Goal: Find specific page/section

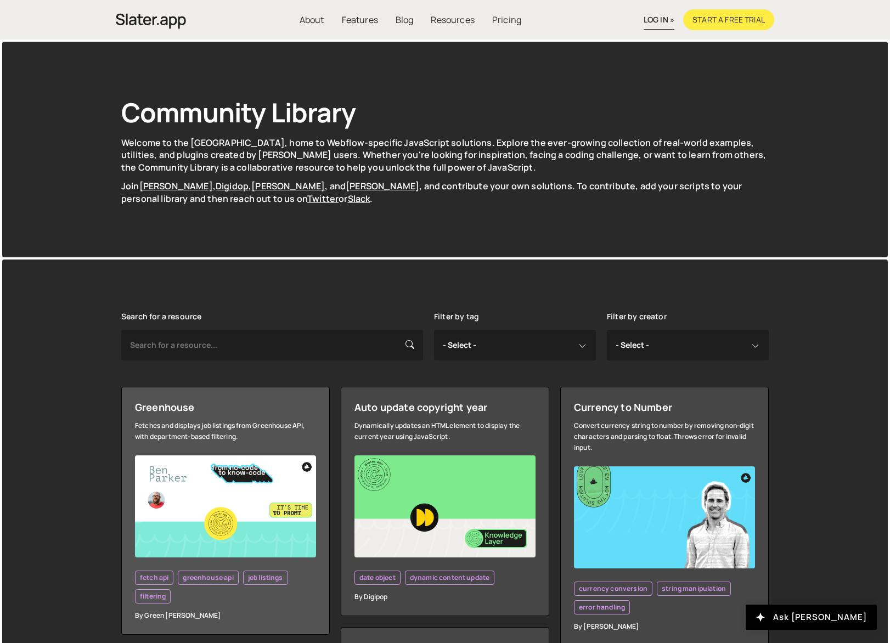
click at [198, 420] on link "Greenhouse Fetches and displays job listings from Greenhouse API, with departme…" at bounding box center [225, 511] width 208 height 248
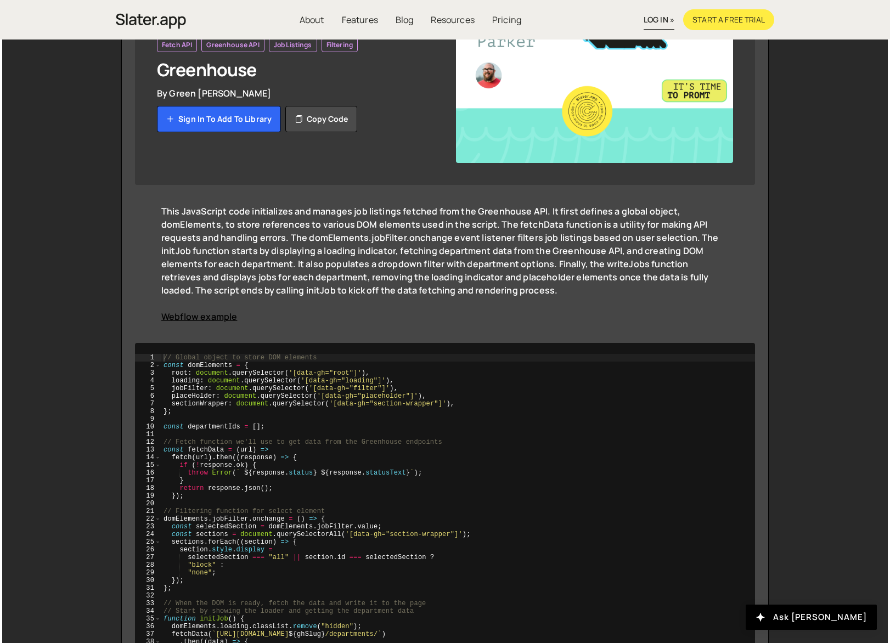
scroll to position [223, 0]
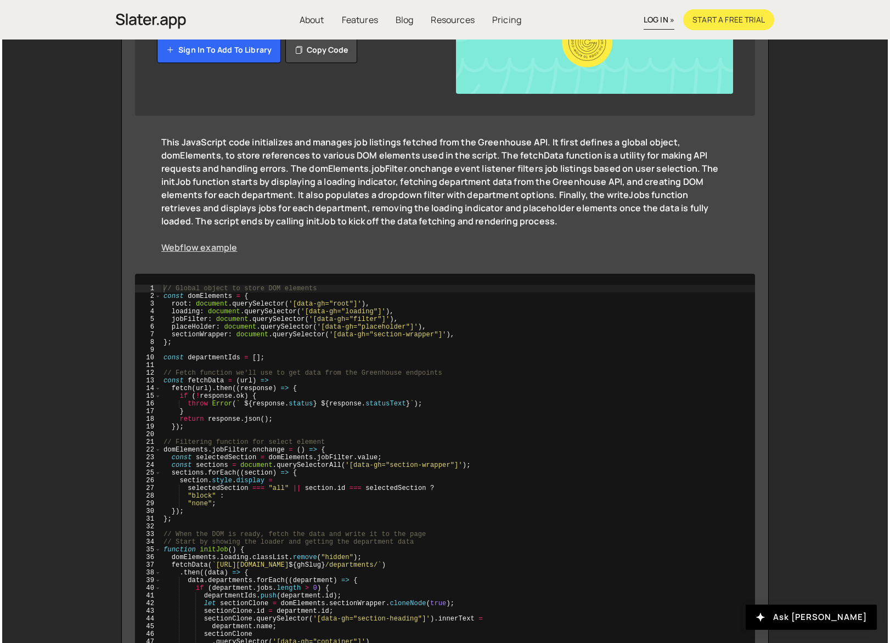
click at [217, 249] on link "Webflow example" at bounding box center [199, 247] width 76 height 12
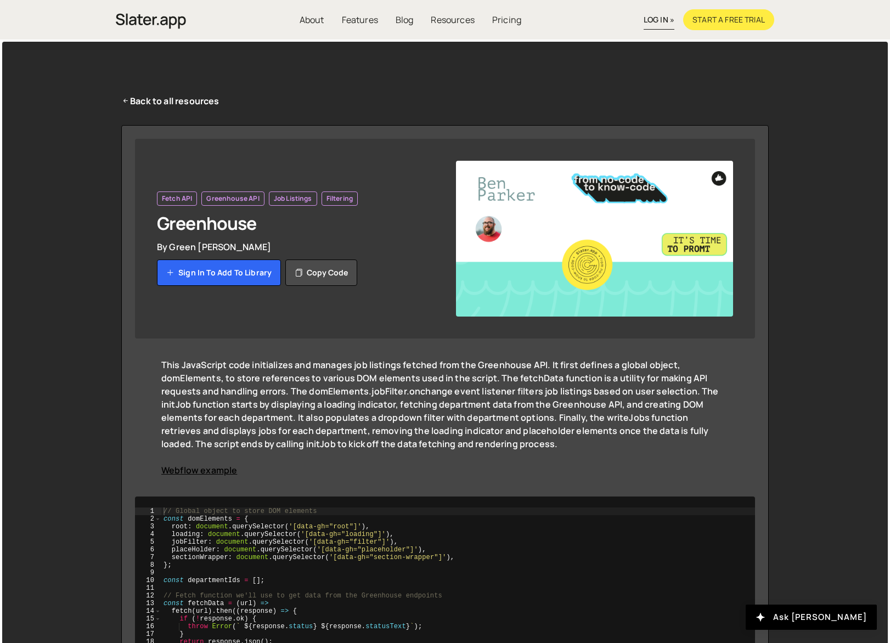
scroll to position [224, 0]
